Goal: Task Accomplishment & Management: Manage account settings

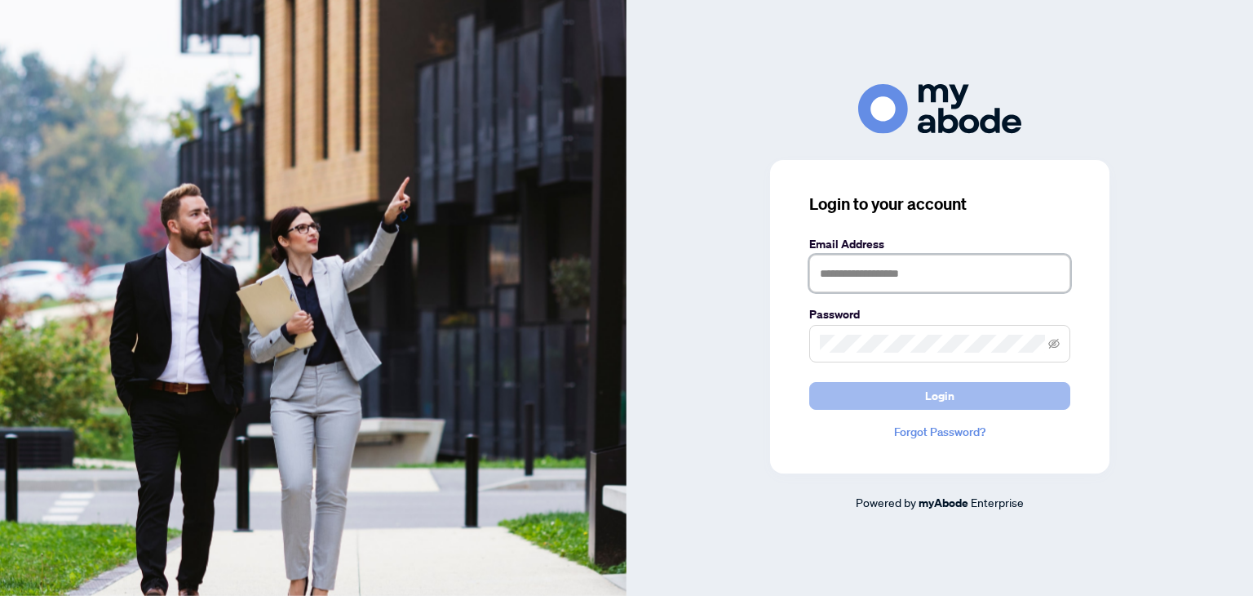
type input "**********"
click at [942, 388] on span "Login" at bounding box center [939, 396] width 29 height 26
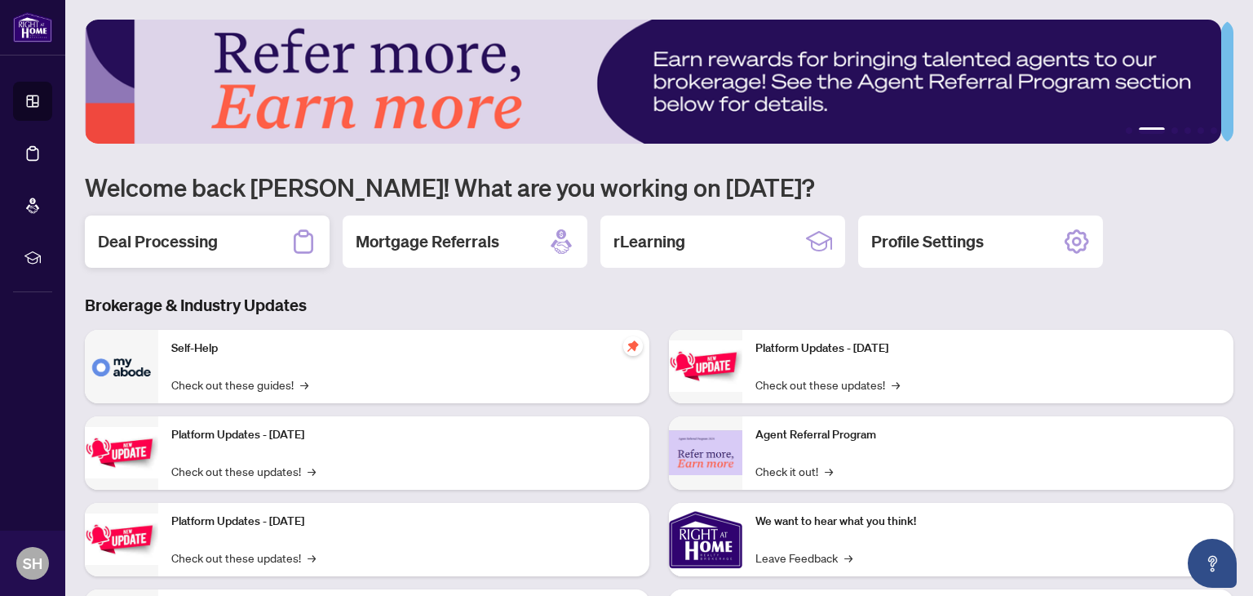
click at [163, 242] on h2 "Deal Processing" at bounding box center [158, 241] width 120 height 23
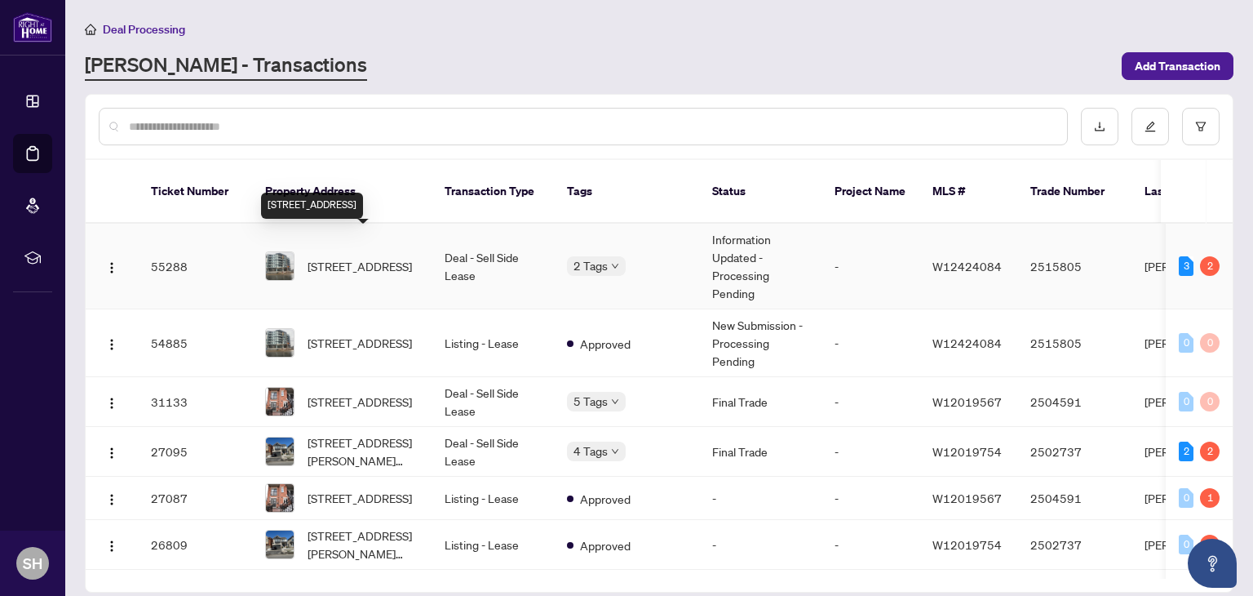
click at [362, 257] on span "[STREET_ADDRESS]" at bounding box center [360, 266] width 104 height 18
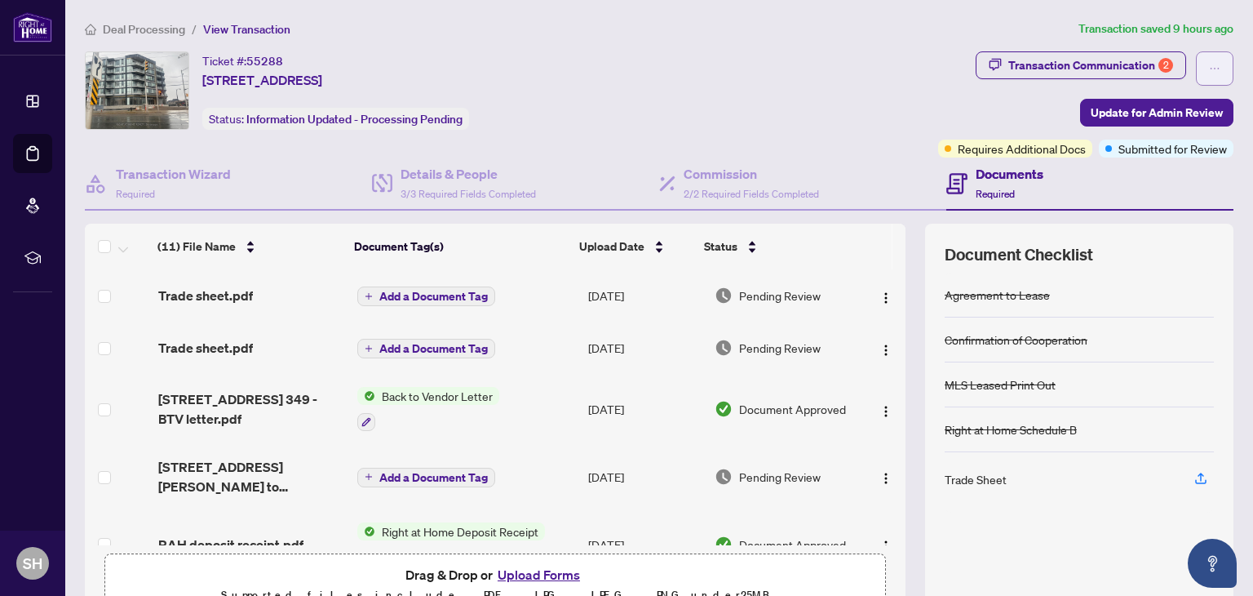
click at [1209, 69] on icon "ellipsis" at bounding box center [1214, 68] width 11 height 11
click at [953, 20] on ol "Deal Processing / View Transaction" at bounding box center [578, 29] width 987 height 19
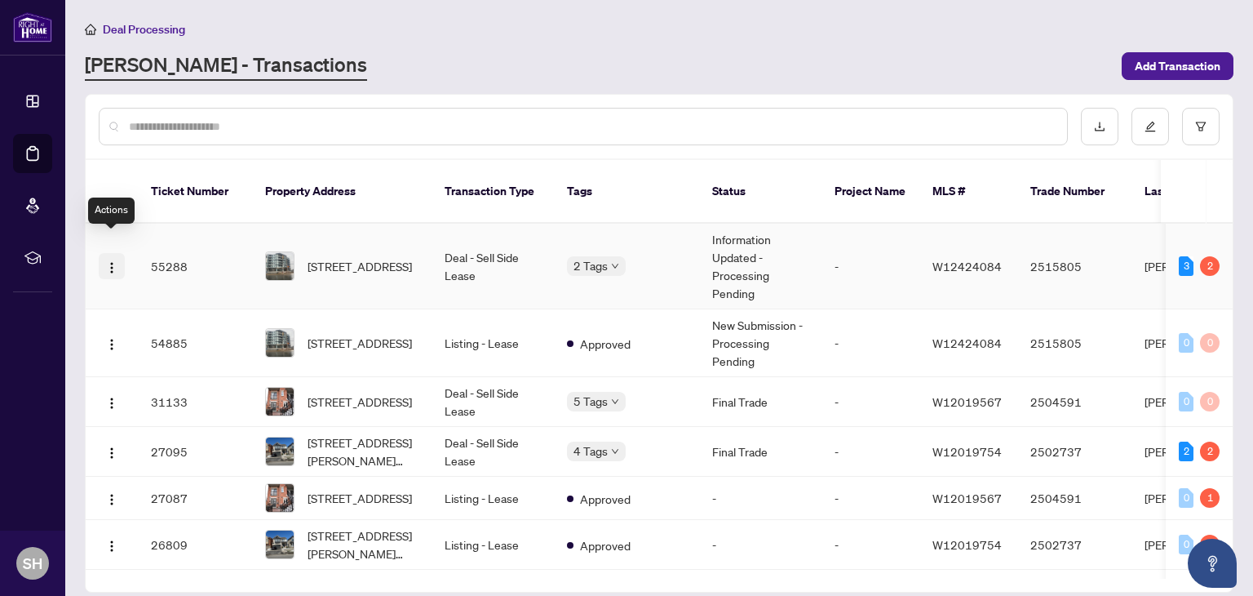
click at [111, 261] on img "button" at bounding box center [111, 267] width 13 height 13
click at [180, 244] on td "55288" at bounding box center [195, 267] width 114 height 86
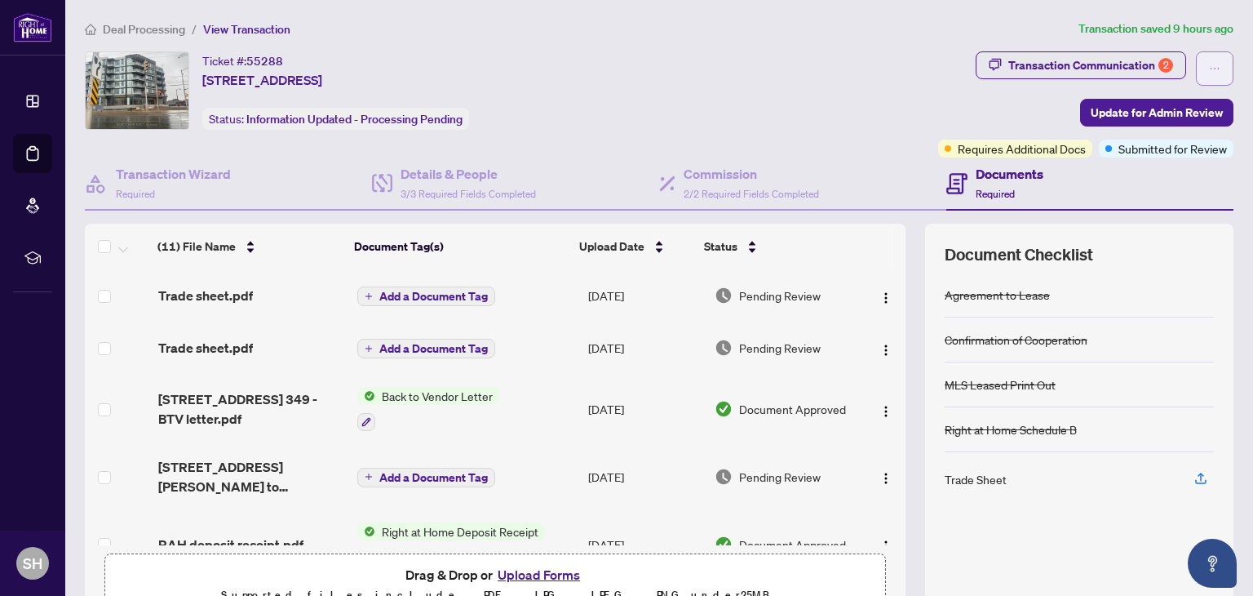
click at [1209, 66] on icon "ellipsis" at bounding box center [1214, 68] width 11 height 11
click at [1044, 79] on span "Transaction Communication 2" at bounding box center [1081, 68] width 211 height 34
click at [1081, 63] on div "Transaction Communication 2" at bounding box center [1091, 65] width 165 height 26
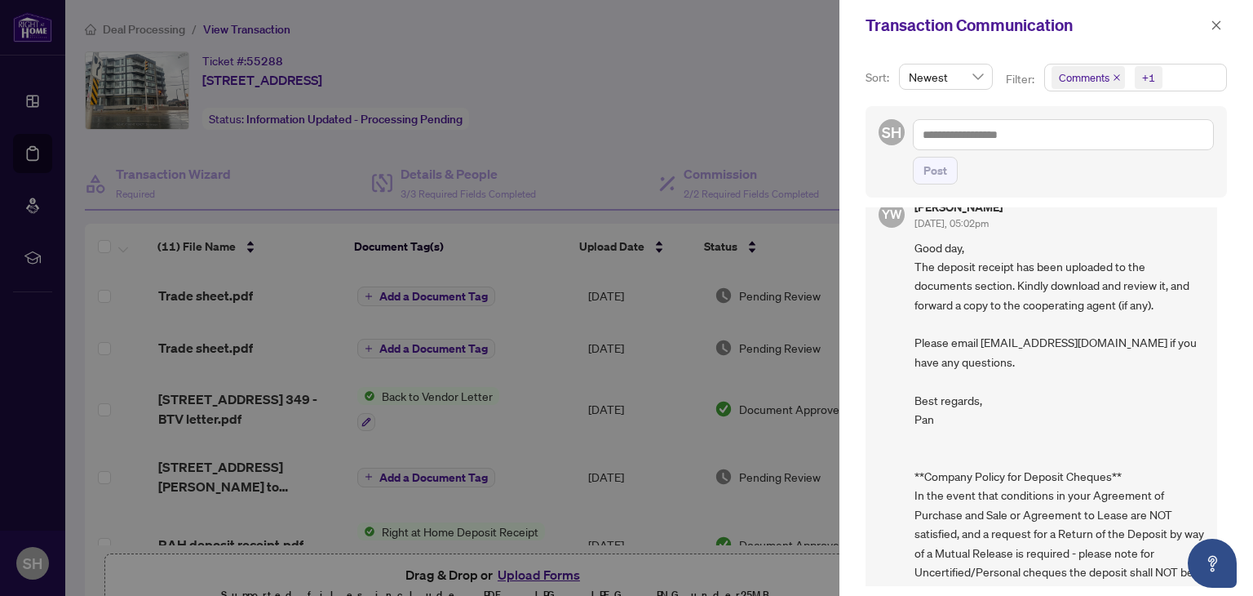
scroll to position [720, 0]
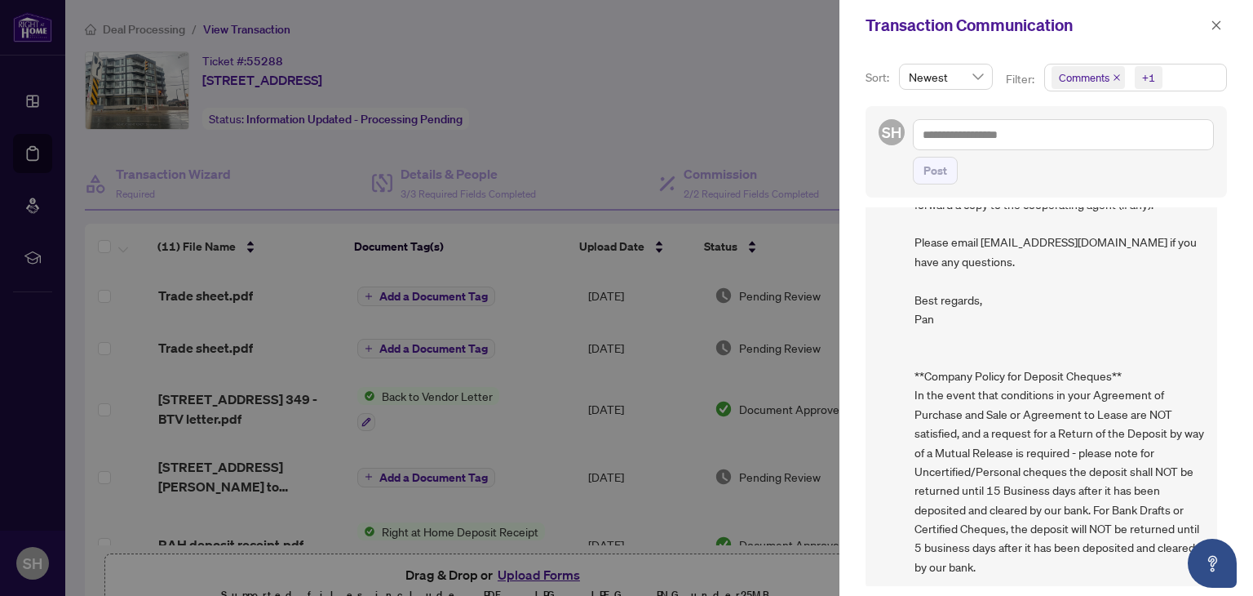
click at [787, 82] on div at bounding box center [626, 298] width 1253 height 596
click at [1213, 24] on icon "close" at bounding box center [1216, 25] width 11 height 11
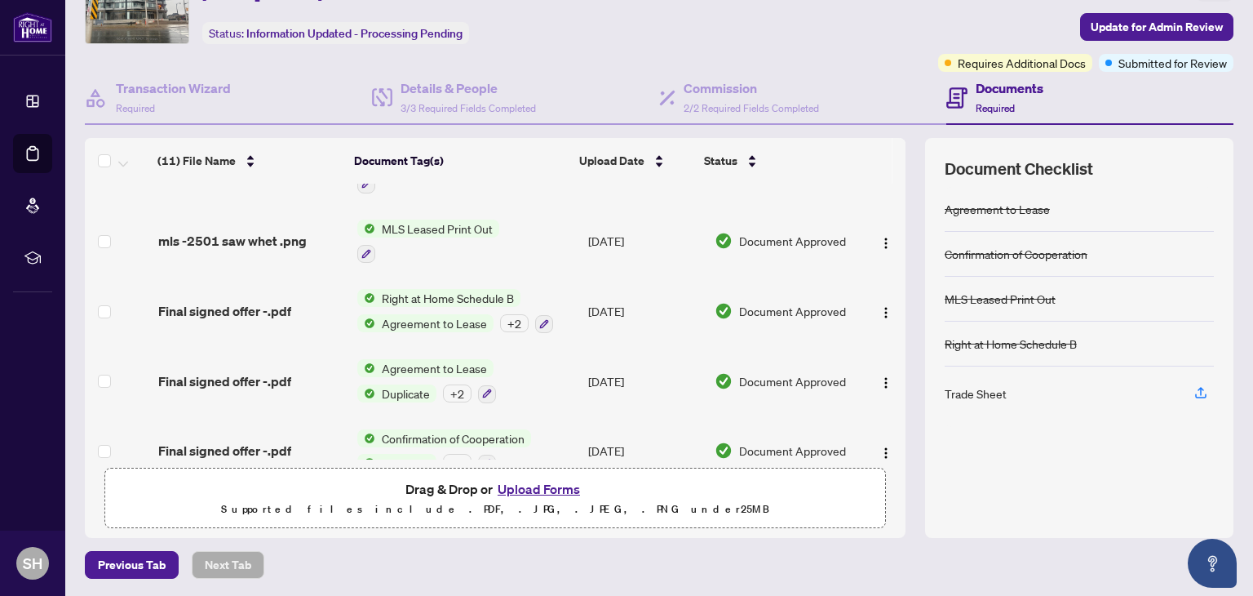
scroll to position [0, 0]
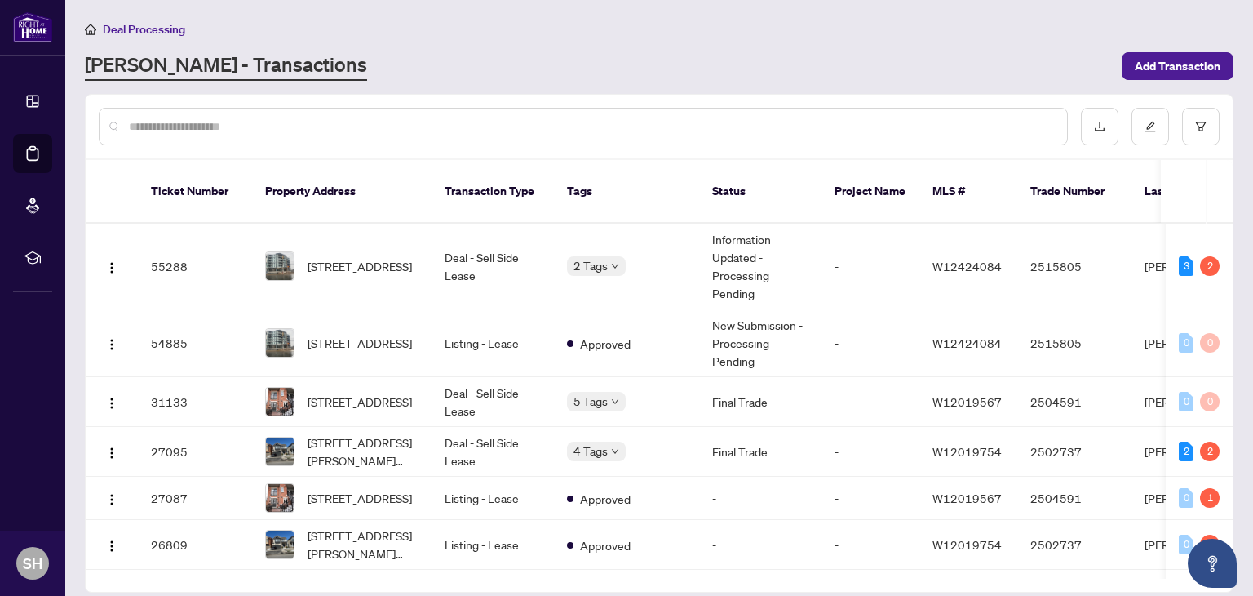
click at [459, 121] on input "text" at bounding box center [591, 126] width 925 height 18
click at [187, 254] on td "55288" at bounding box center [195, 267] width 114 height 86
click at [111, 261] on img "button" at bounding box center [111, 267] width 13 height 13
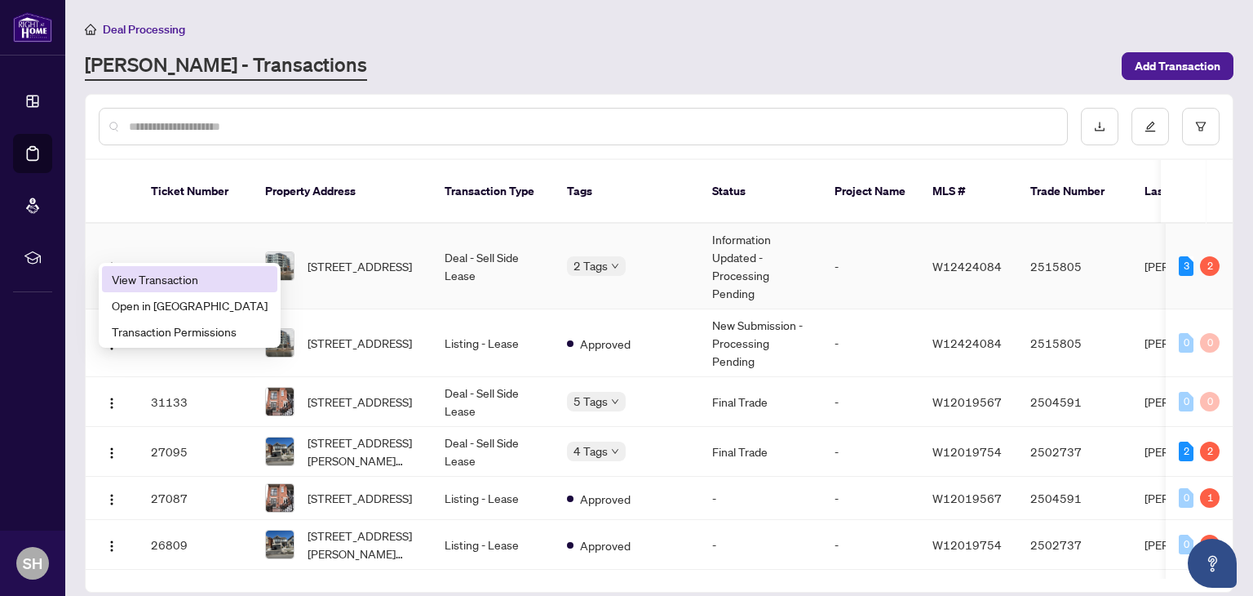
click at [160, 278] on span "View Transaction" at bounding box center [190, 279] width 156 height 18
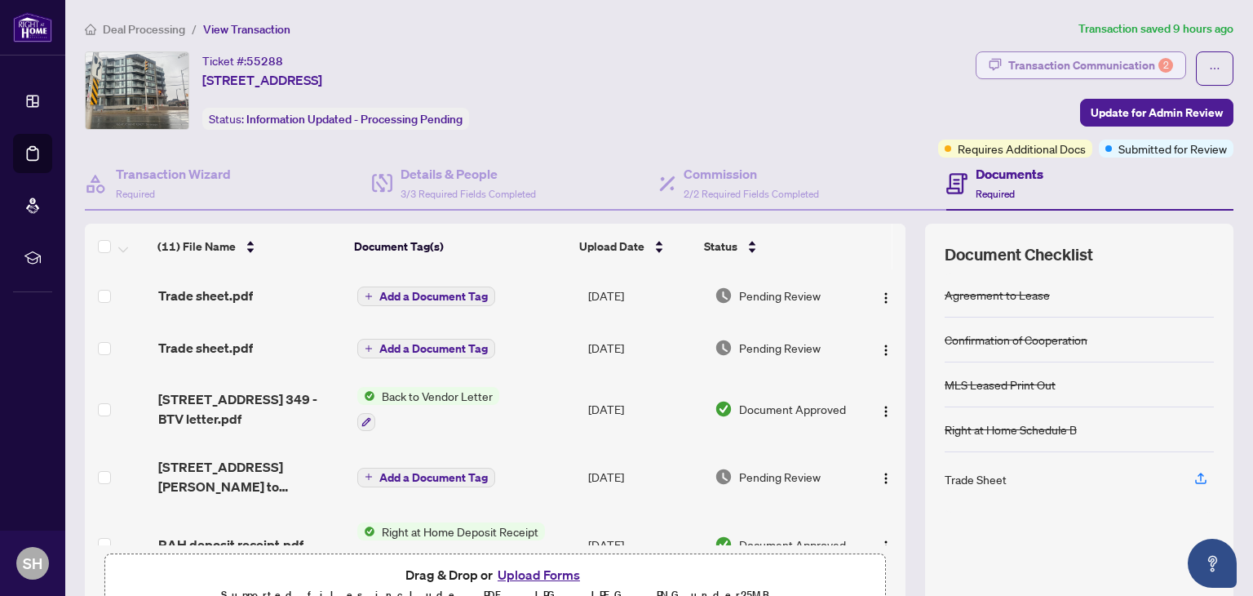
click at [1077, 65] on div "Transaction Communication 2" at bounding box center [1091, 65] width 165 height 26
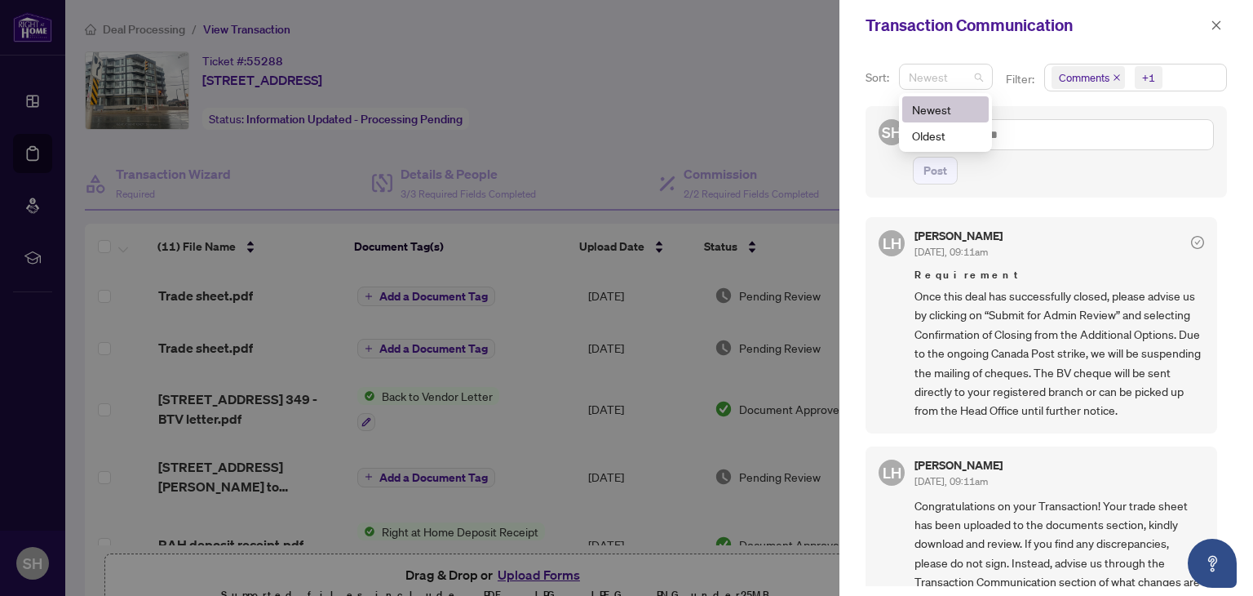
click at [982, 80] on span "Newest" at bounding box center [946, 76] width 74 height 24
click at [1213, 29] on icon "close" at bounding box center [1217, 24] width 9 height 9
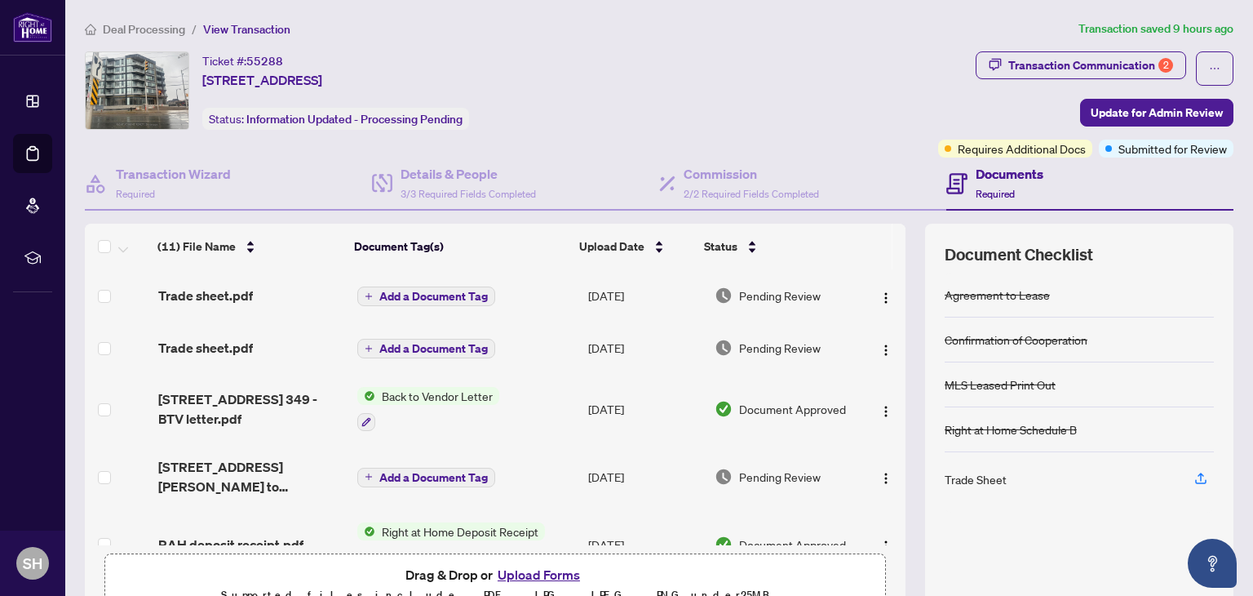
click at [977, 184] on div "Documents Required" at bounding box center [1010, 183] width 68 height 38
click at [904, 58] on div "Ticket #: 55288 [STREET_ADDRESS] Status: Information Updated - Processing Pendi…" at bounding box center [508, 90] width 847 height 78
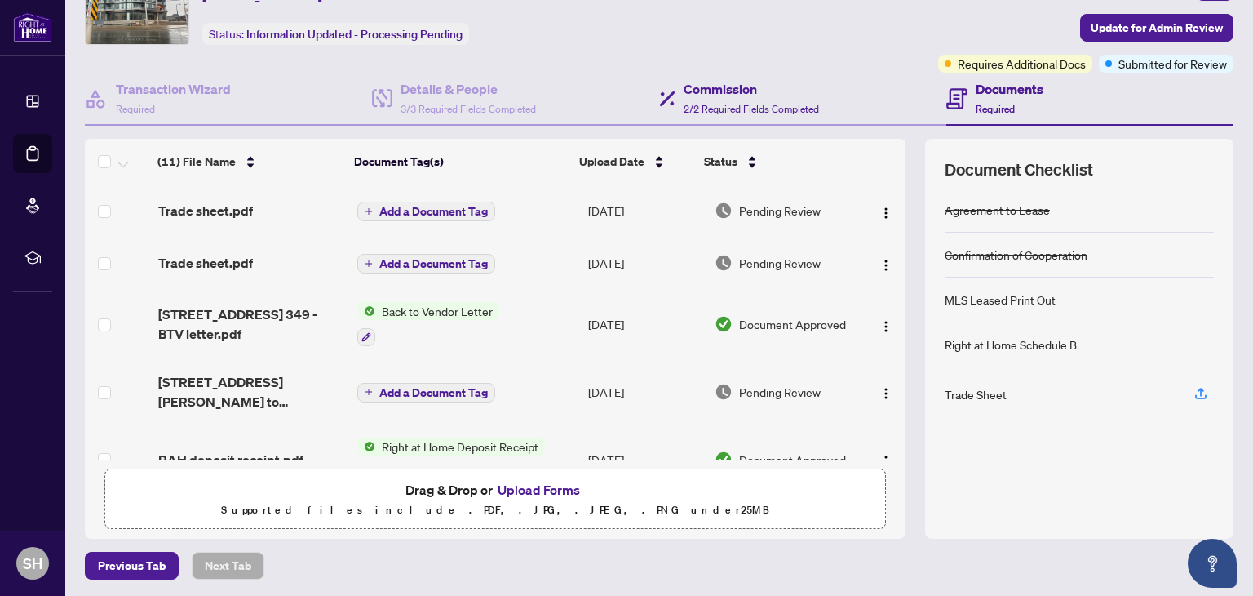
scroll to position [86, 0]
click at [1214, 559] on icon "Open asap" at bounding box center [1212, 560] width 9 height 11
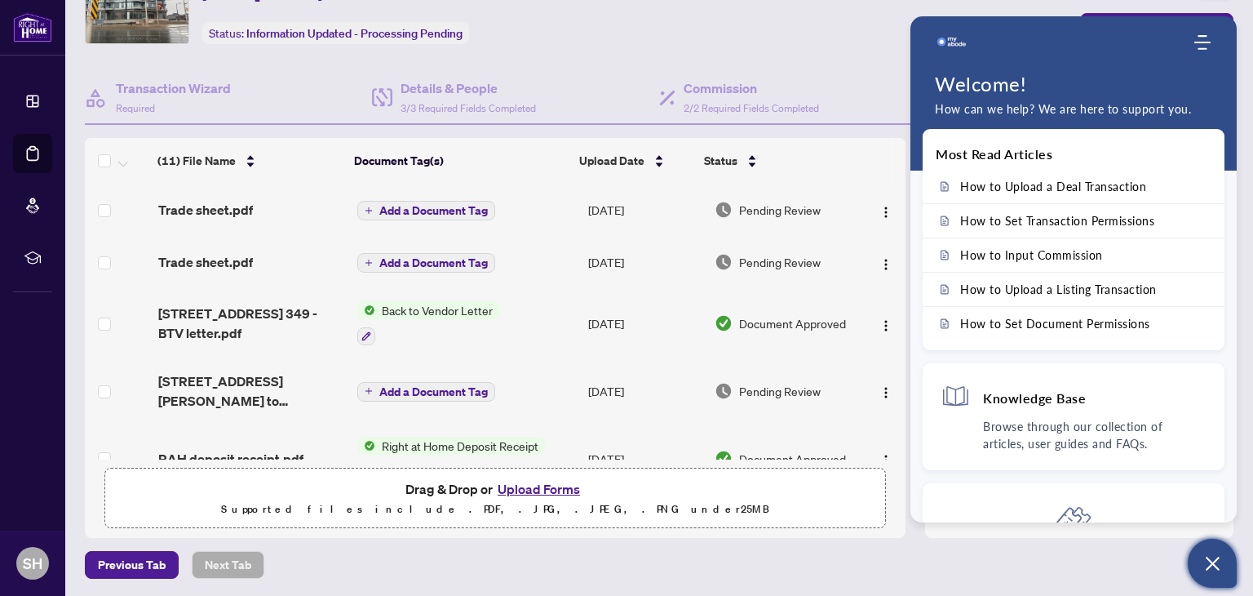
click at [749, 25] on div "Ticket #: 55288 [STREET_ADDRESS] Status: Information Updated - Processing Pendi…" at bounding box center [508, 5] width 847 height 78
click at [1197, 38] on icon "Modules Menu" at bounding box center [1203, 42] width 16 height 16
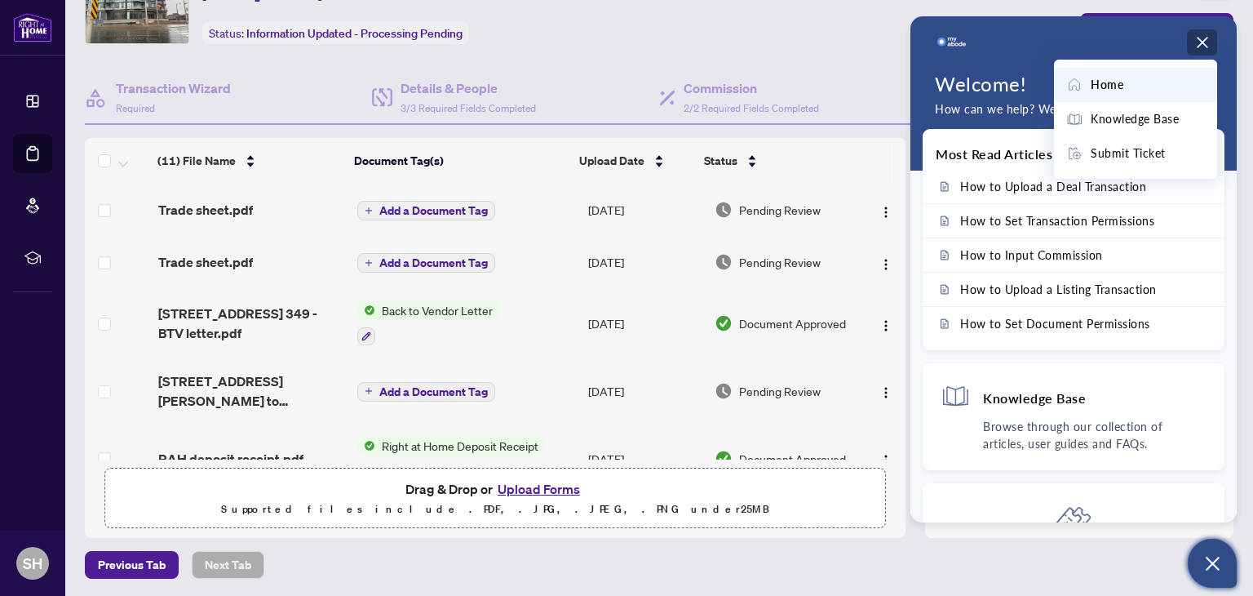
click at [1221, 560] on icon "Open asap" at bounding box center [1213, 563] width 20 height 20
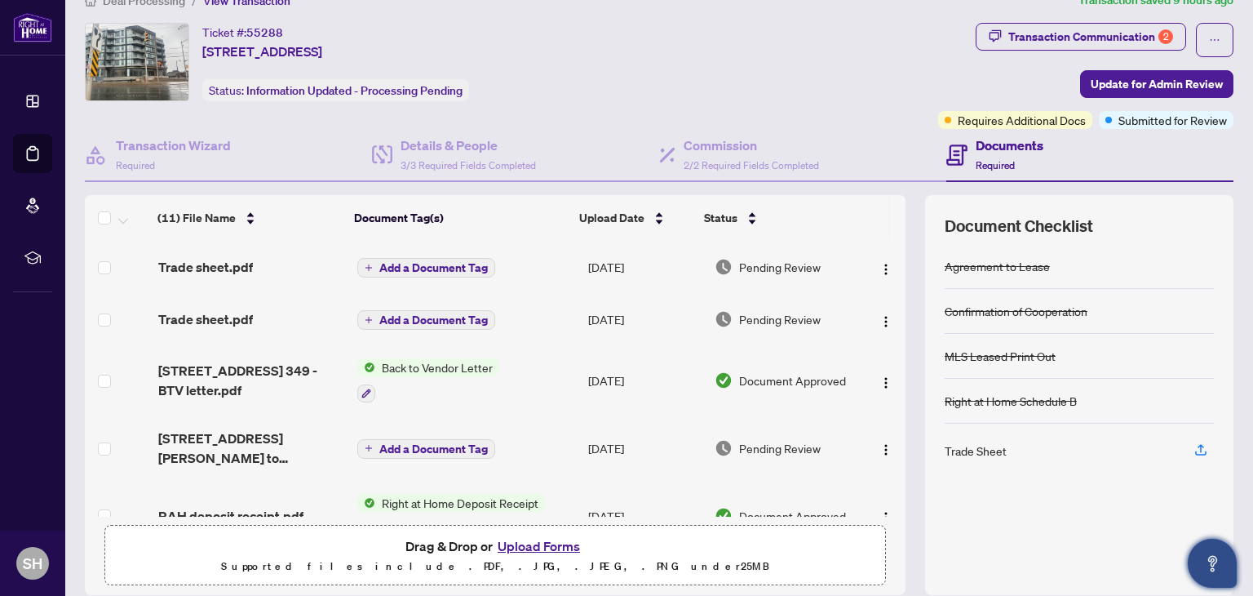
scroll to position [0, 0]
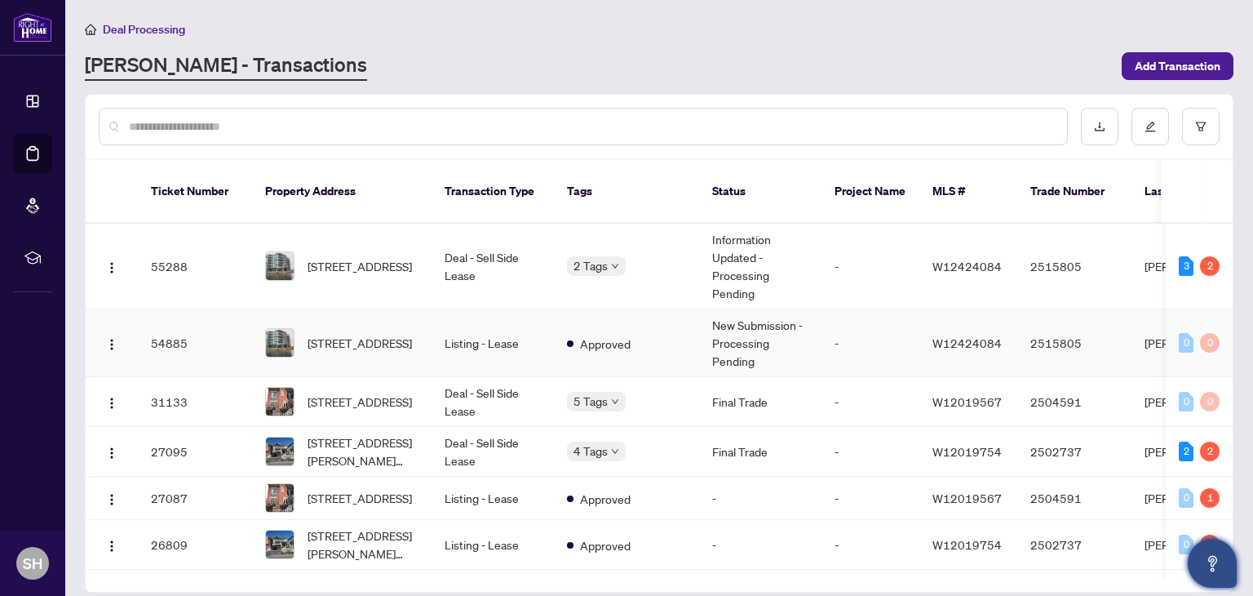
click at [168, 321] on td "54885" at bounding box center [195, 343] width 114 height 68
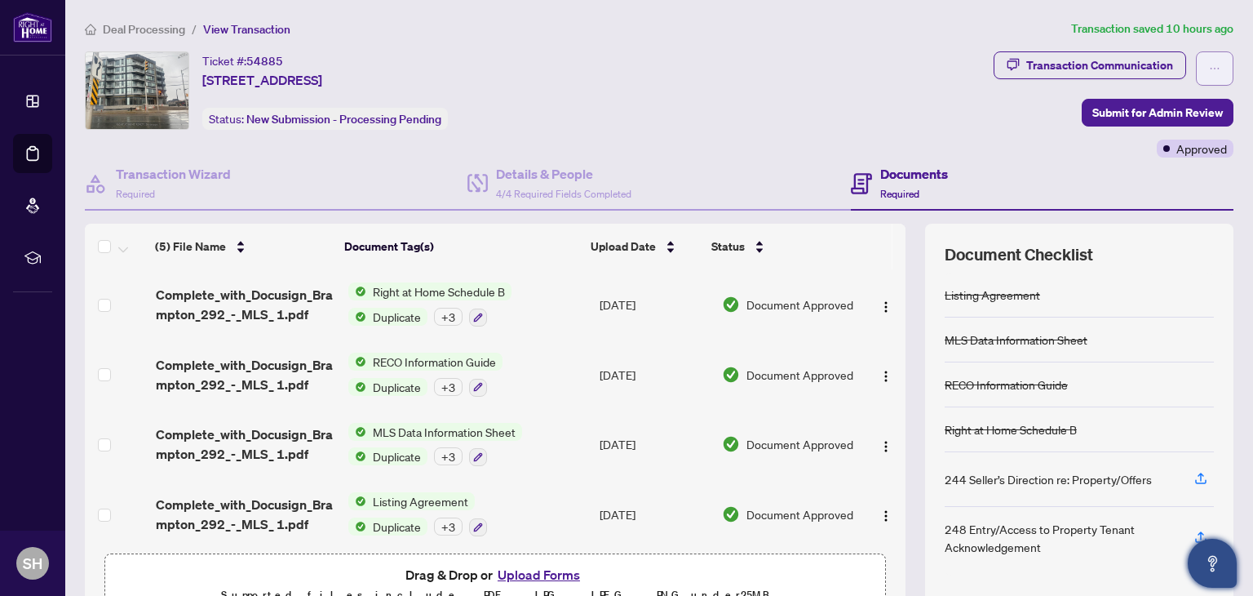
click at [1209, 64] on icon "ellipsis" at bounding box center [1214, 68] width 11 height 11
click at [991, 120] on div "Transaction Communication Submit for Admin Review Approved" at bounding box center [1114, 104] width 246 height 106
click at [592, 141] on div "Ticket #: 54885 349-[STREET_ADDRESS] Status: New Submission - Processing Pending" at bounding box center [536, 104] width 909 height 106
click at [1091, 68] on div "Transaction Communication" at bounding box center [1099, 65] width 147 height 26
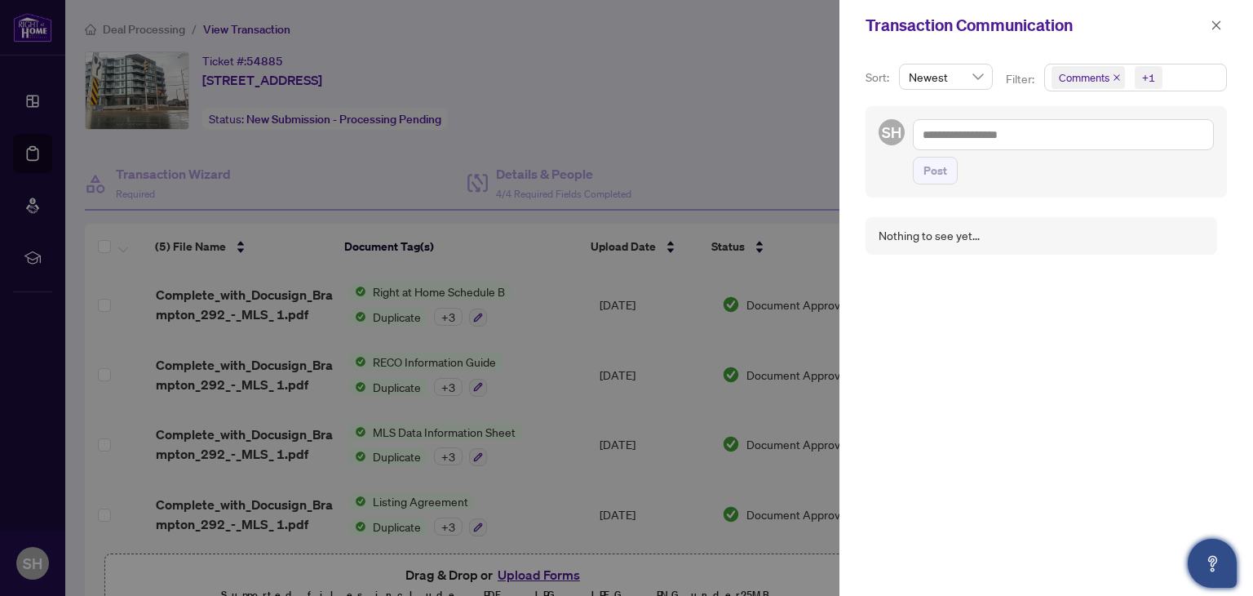
drag, startPoint x: 1215, startPoint y: 24, endPoint x: 1199, endPoint y: 26, distance: 16.4
click at [1213, 24] on icon "close" at bounding box center [1216, 25] width 11 height 11
